Goal: Transaction & Acquisition: Obtain resource

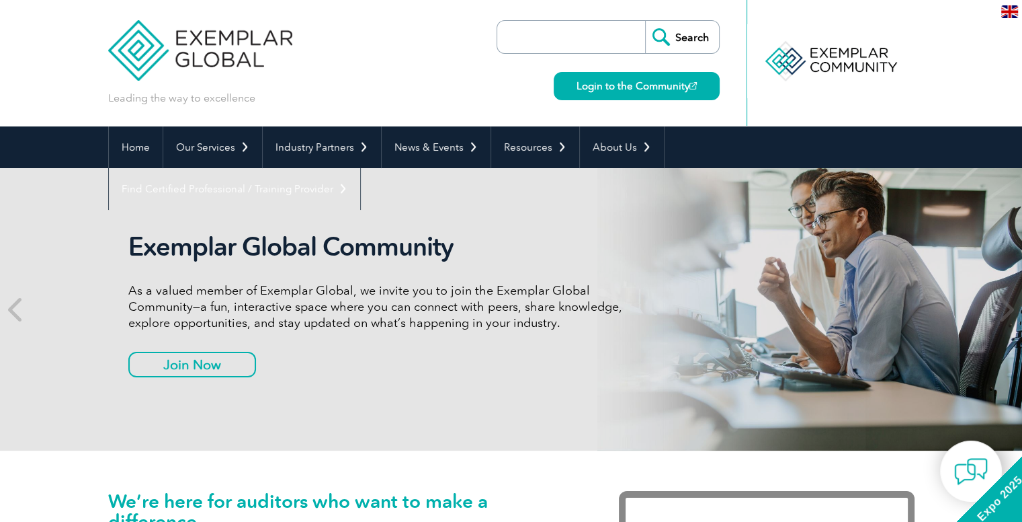
click at [582, 32] on input "search" at bounding box center [574, 37] width 141 height 32
type input "27001"
click at [684, 48] on input "Search" at bounding box center [682, 37] width 74 height 32
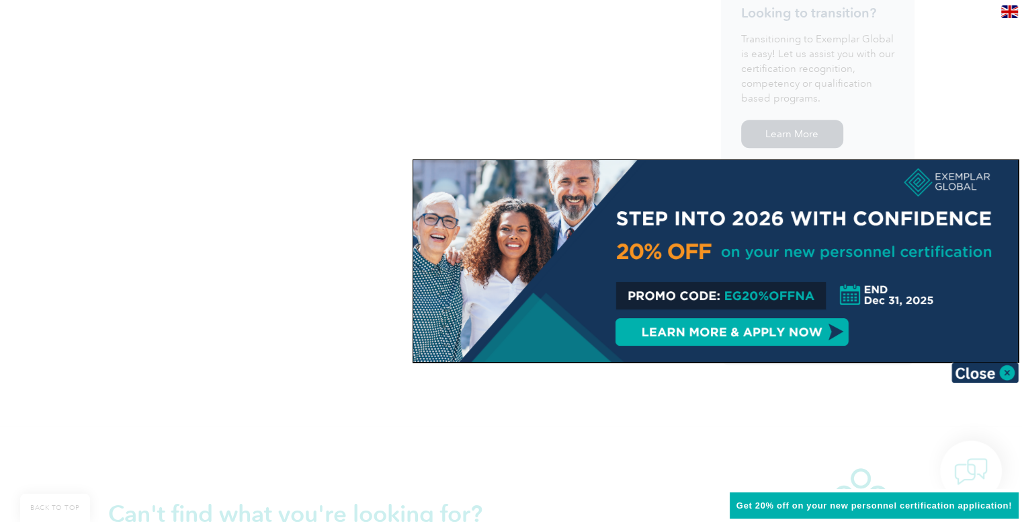
scroll to position [777, 0]
click at [967, 370] on img at bounding box center [985, 372] width 67 height 20
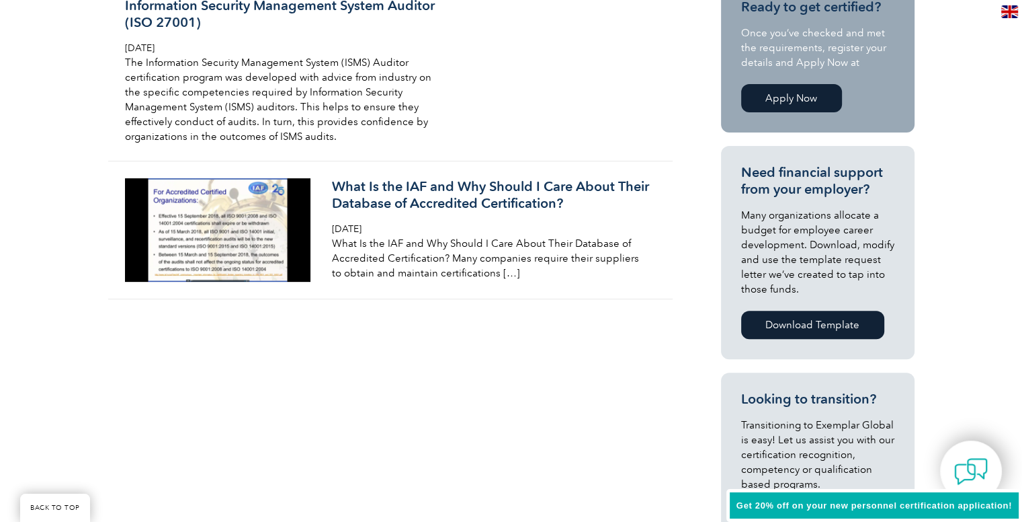
scroll to position [223, 0]
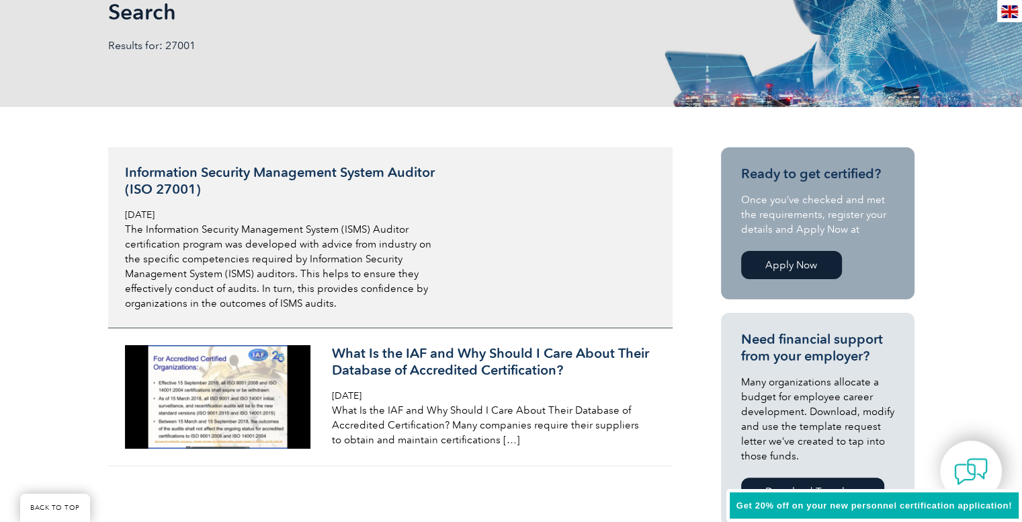
click at [331, 175] on h3 "Information Security Management System Auditor (ISO 27001)" at bounding box center [284, 181] width 319 height 34
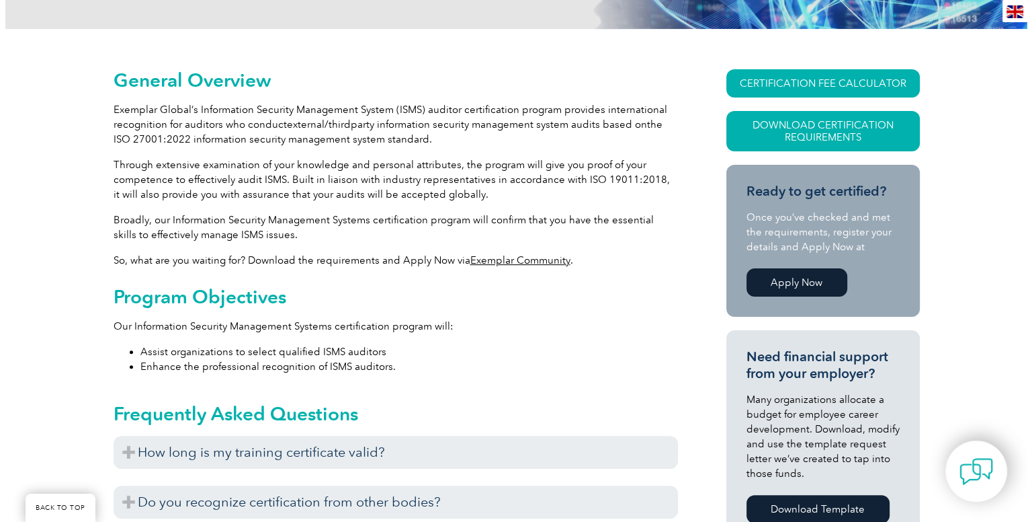
scroll to position [298, 0]
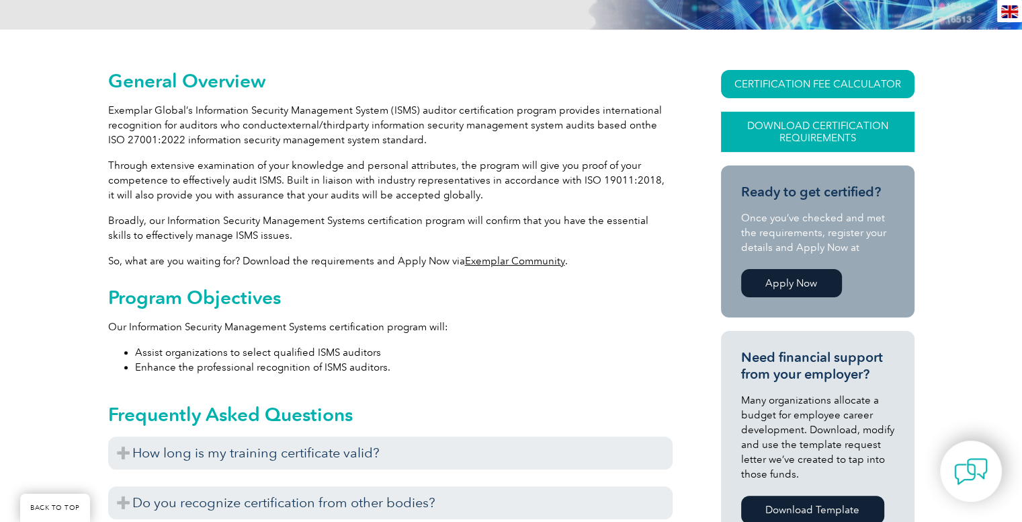
click at [845, 127] on link "Download Certification Requirements" at bounding box center [818, 132] width 194 height 40
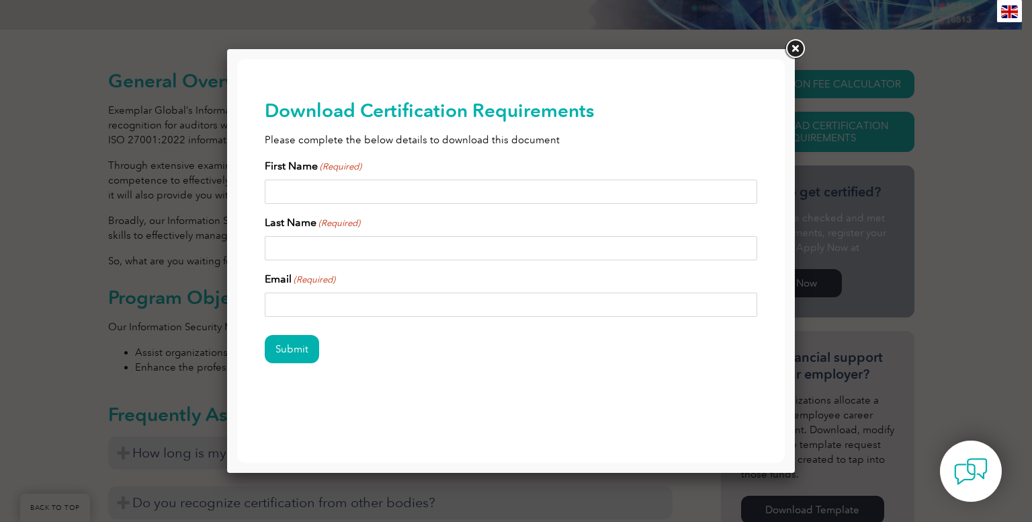
scroll to position [0, 0]
click at [505, 190] on input "First Name (Required)" at bounding box center [511, 191] width 493 height 24
type input "ramanv00@gmail.com"
type input "Raaman"
type input "Verma"
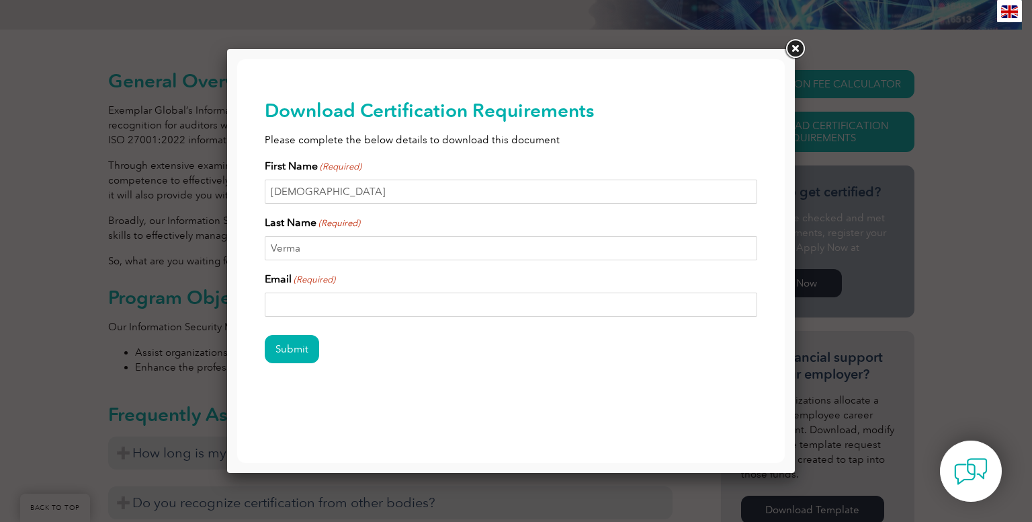
paste input "ramanv00@gmail.com"
type input "ramanv00@gmail.com"
click at [277, 358] on input "Submit" at bounding box center [292, 349] width 54 height 28
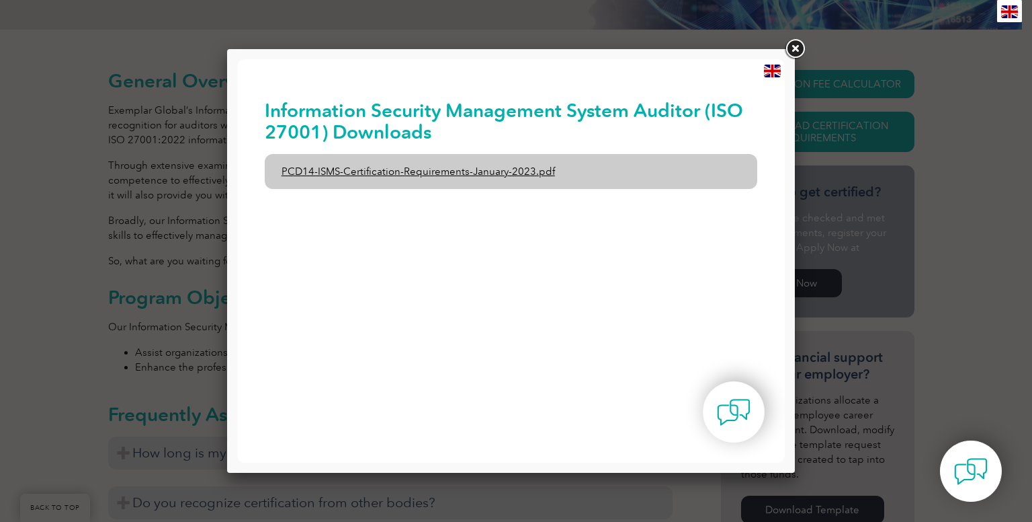
click at [444, 171] on link "PCD14-ISMS-Certification-Requirements-January-2023.pdf" at bounding box center [511, 171] width 493 height 35
